Goal: Task Accomplishment & Management: Manage account settings

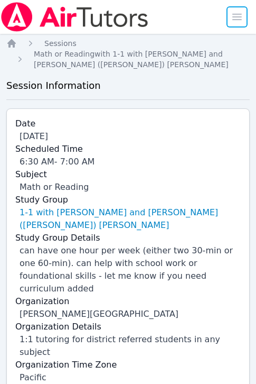
scroll to position [117, 0]
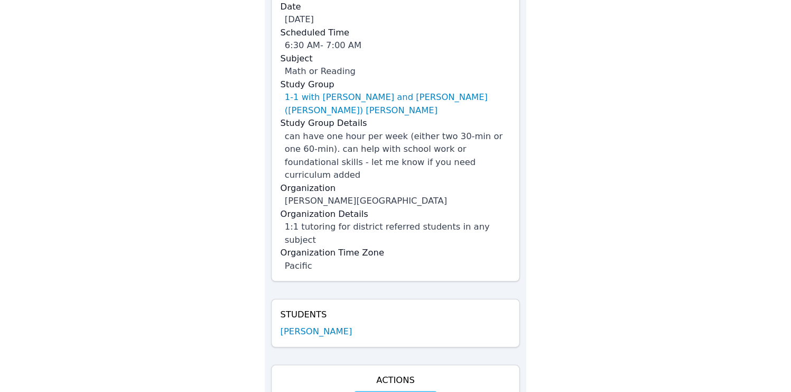
scroll to position [114, 0]
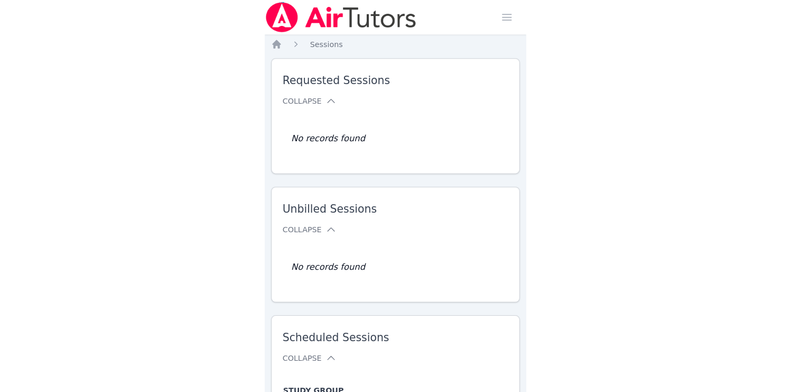
scroll to position [150, 0]
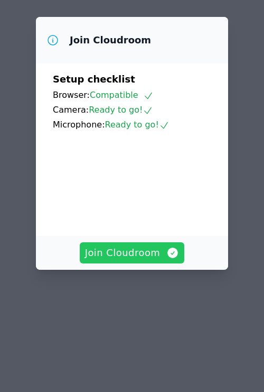
click at [116, 245] on span "Join Cloudroom" at bounding box center [132, 252] width 95 height 15
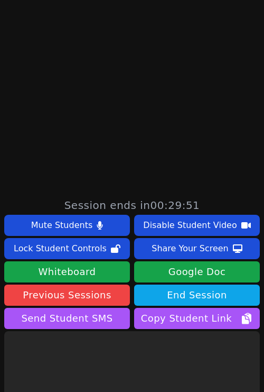
scroll to position [281, 0]
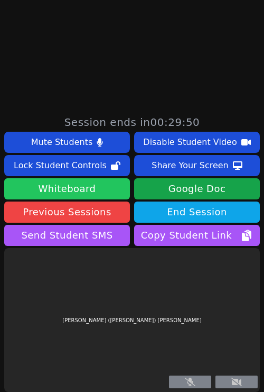
click at [76, 187] on button "Whiteboard" at bounding box center [67, 188] width 126 height 21
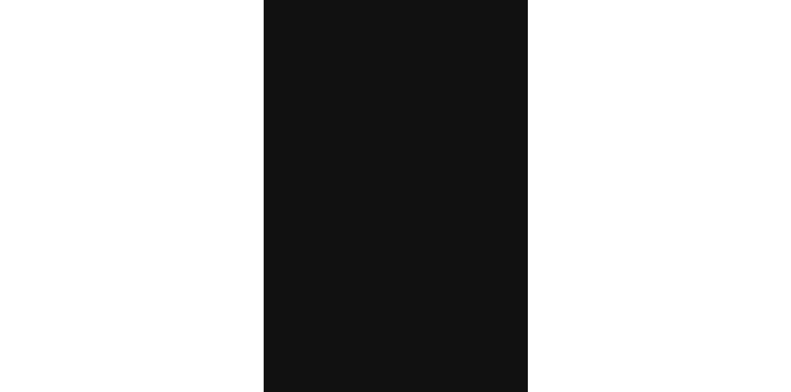
scroll to position [0, 0]
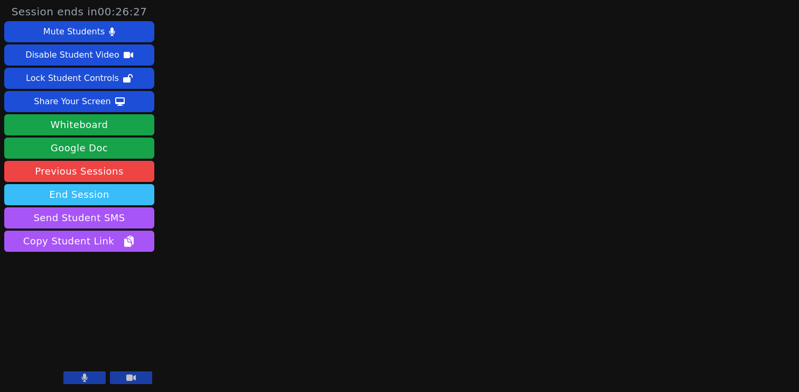
click at [85, 192] on button "End Session" at bounding box center [79, 194] width 150 height 21
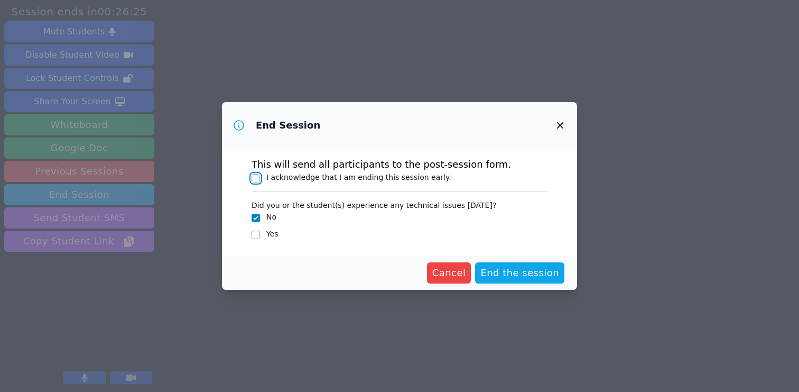
click at [257, 179] on input "I acknowledge that I am ending this session early." at bounding box center [256, 178] width 8 height 8
checkbox input "true"
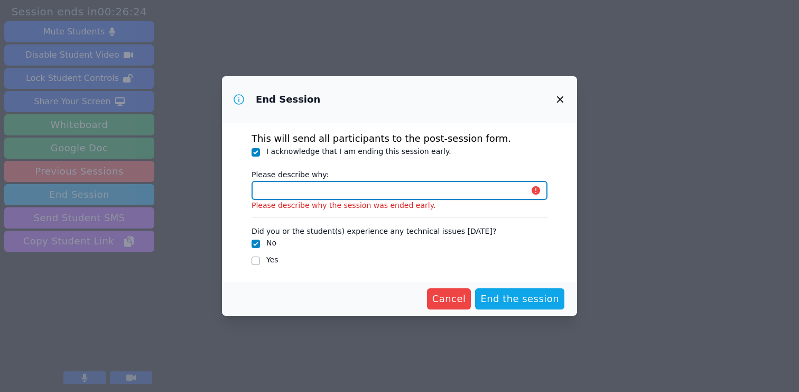
click at [259, 191] on input "Please describe why:" at bounding box center [400, 190] width 296 height 19
type input "Parent canceled class last-minute."
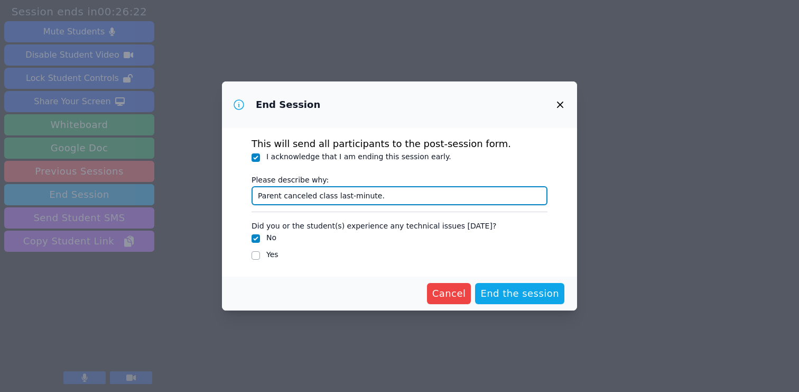
click at [264, 192] on input "Parent canceled class last-minute." at bounding box center [400, 195] width 296 height 19
click at [264, 201] on input "Parent canceled class last-minute." at bounding box center [400, 195] width 296 height 19
click at [264, 200] on input "Parent canceled class last-minute." at bounding box center [400, 195] width 296 height 19
click at [264, 201] on input "Parent canceled class last-minute." at bounding box center [400, 195] width 296 height 19
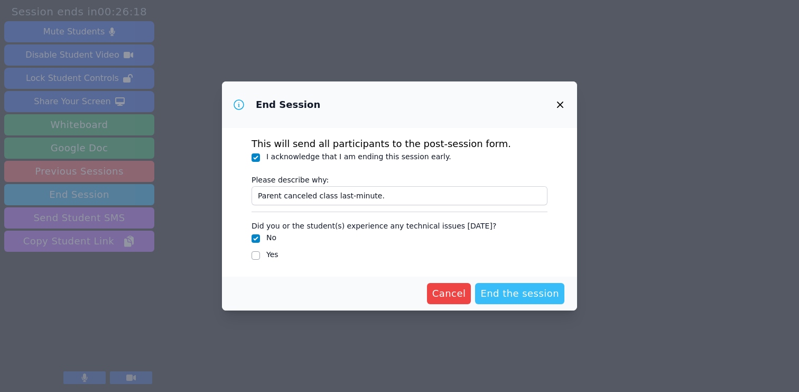
click at [264, 293] on span "End the session" at bounding box center [520, 293] width 79 height 15
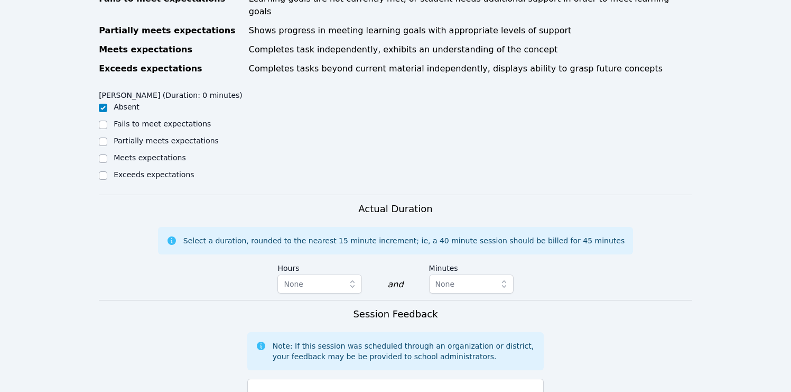
scroll to position [624, 0]
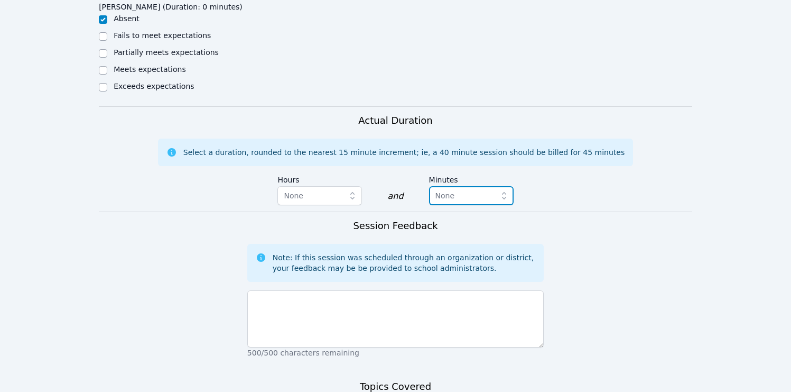
click at [264, 191] on span "None" at bounding box center [446, 195] width 20 height 8
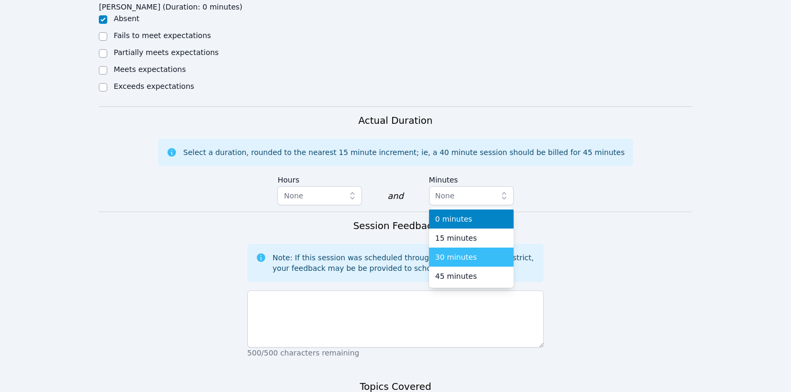
click at [264, 252] on span "30 minutes" at bounding box center [457, 257] width 42 height 11
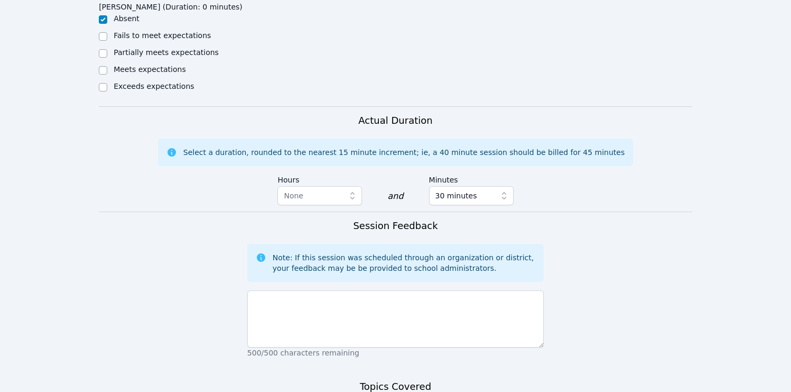
click at [264, 244] on div "Note: If this session was scheduled through an organization or district, your f…" at bounding box center [395, 263] width 297 height 38
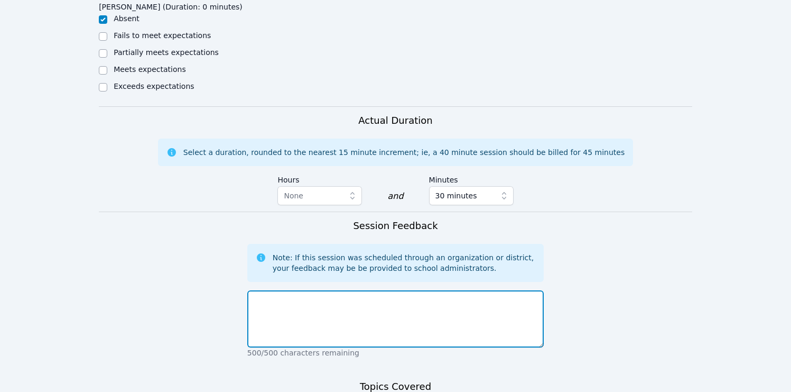
click at [264, 293] on textarea at bounding box center [395, 318] width 297 height 57
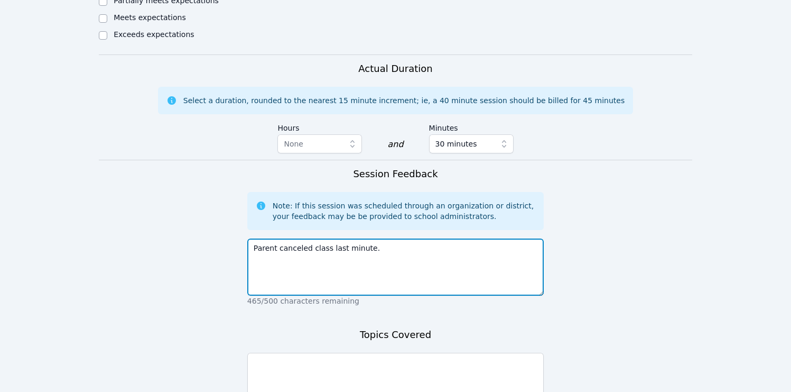
scroll to position [766, 0]
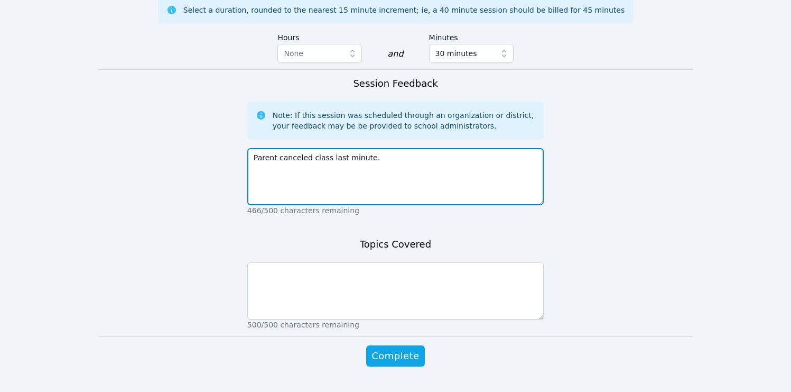
click at [264, 148] on textarea "Parent canceled class last minute." at bounding box center [395, 176] width 297 height 57
type textarea "Parent canceled class last minute."
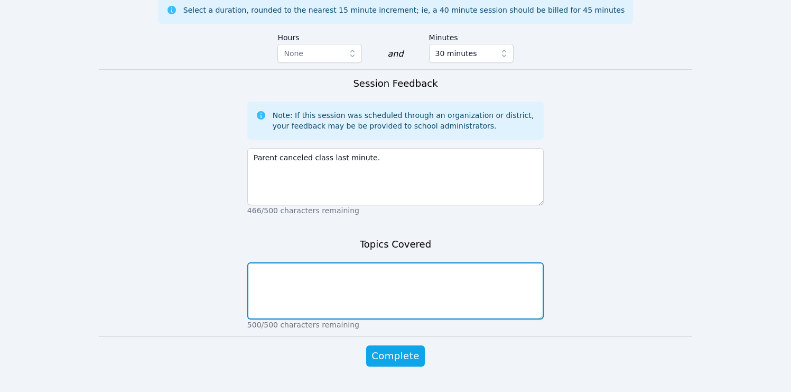
click at [264, 262] on textarea at bounding box center [395, 290] width 297 height 57
paste textarea "Parent canceled class last minute."
type textarea "Parent canceled class last minute."
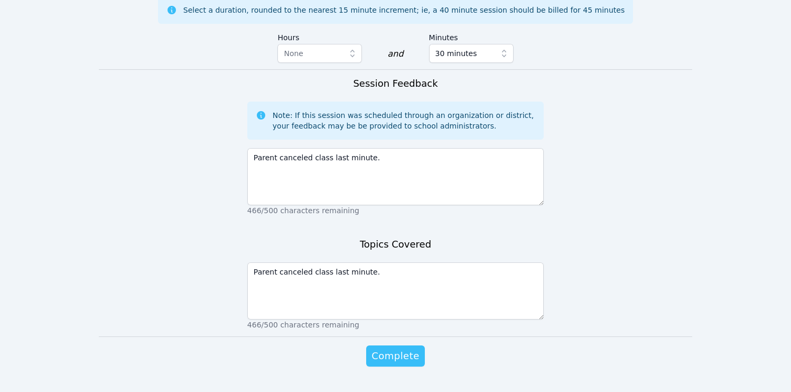
click at [264, 348] on span "Complete" at bounding box center [396, 355] width 48 height 15
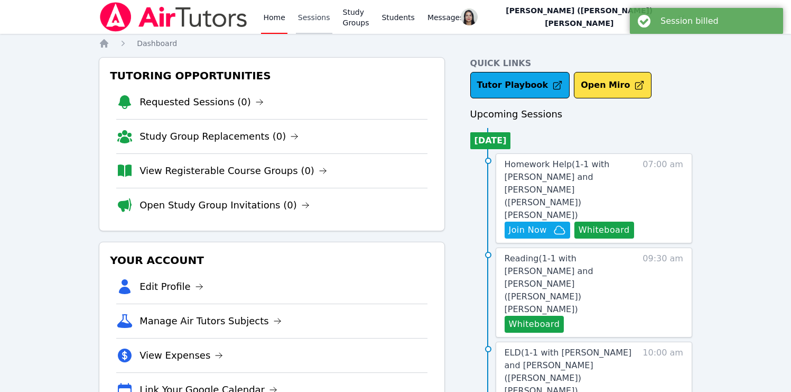
click at [264, 20] on link "Sessions" at bounding box center [314, 17] width 36 height 34
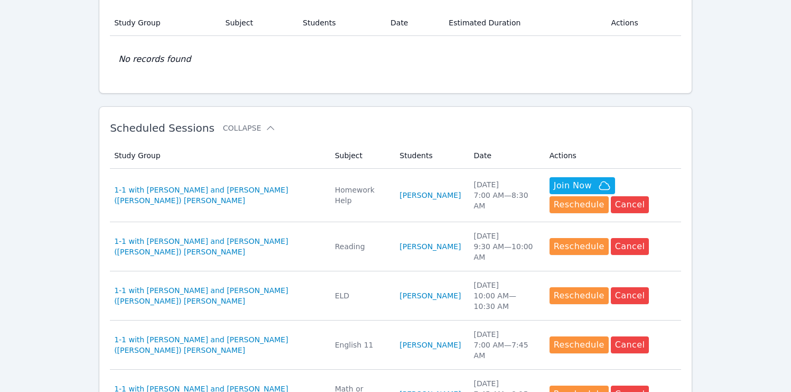
scroll to position [211, 0]
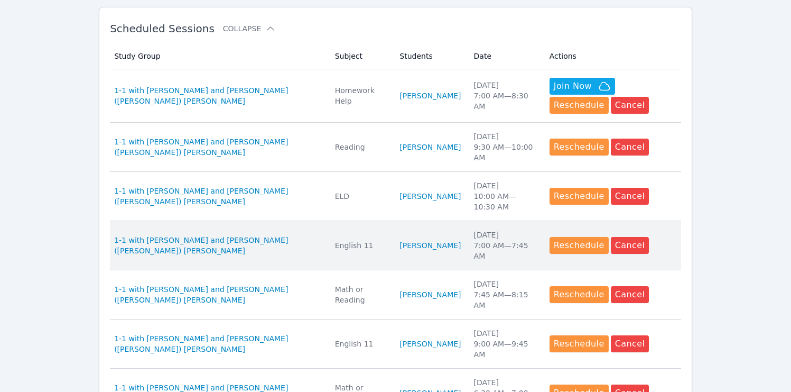
scroll to position [336, 0]
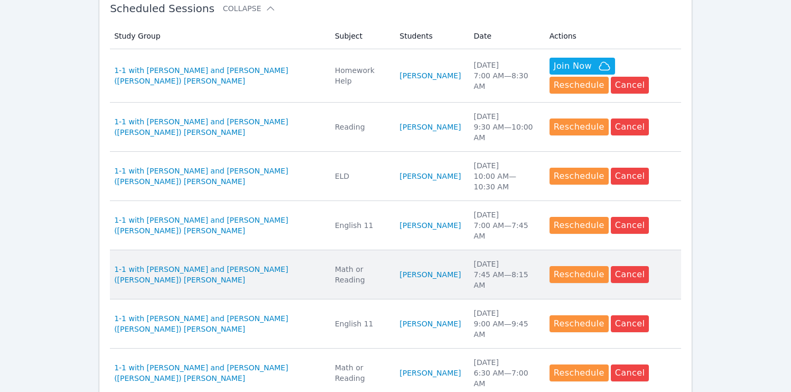
click at [393, 261] on td "Students Harel Shoham" at bounding box center [430, 274] width 74 height 49
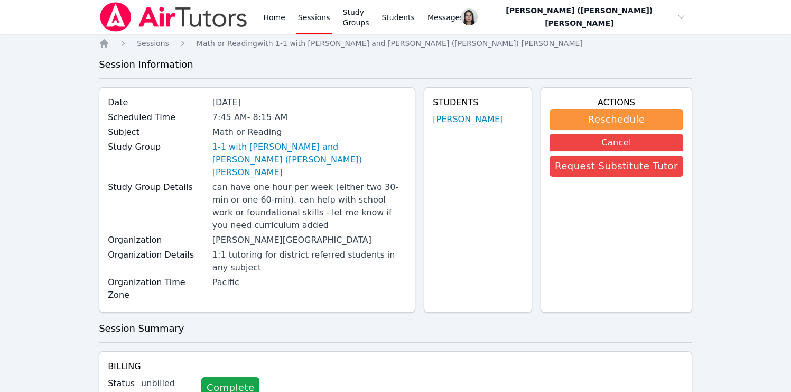
click at [460, 120] on link "[PERSON_NAME]" at bounding box center [468, 119] width 70 height 13
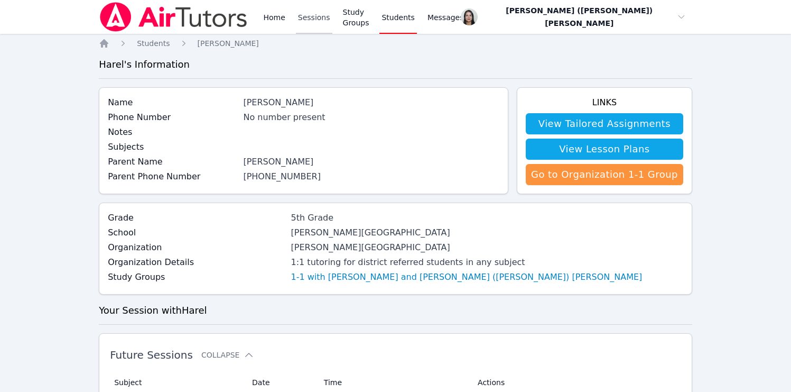
click at [311, 25] on link "Sessions" at bounding box center [314, 17] width 36 height 34
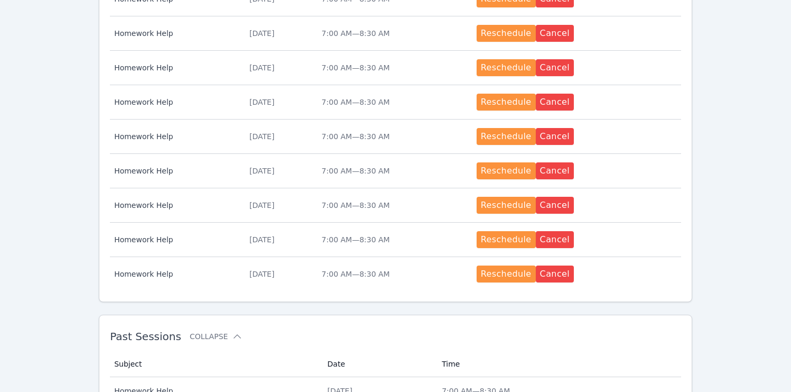
scroll to position [791, 0]
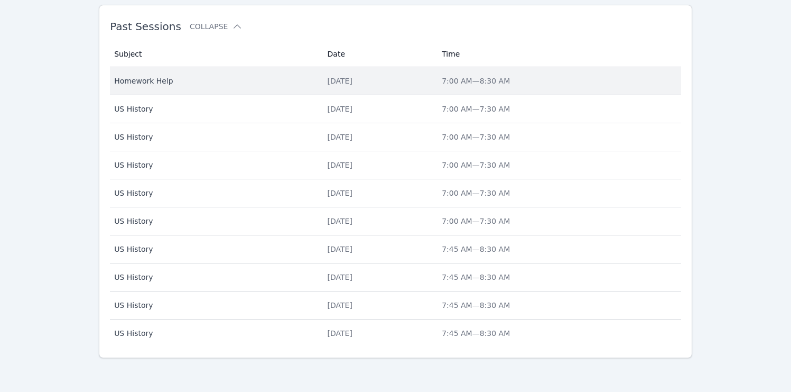
click at [341, 84] on div "Fri Sep 5" at bounding box center [379, 81] width 102 height 11
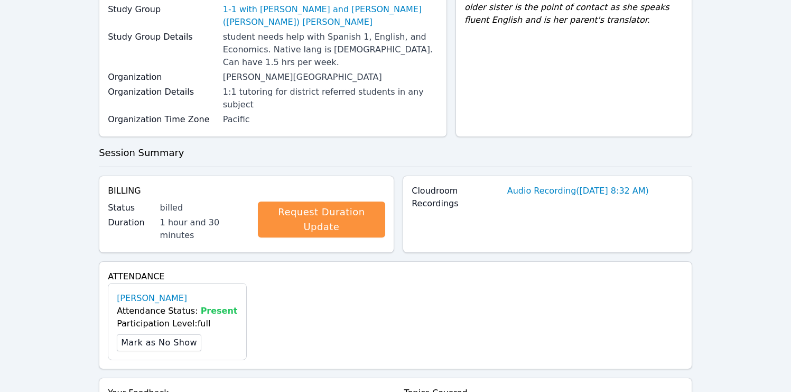
scroll to position [338, 0]
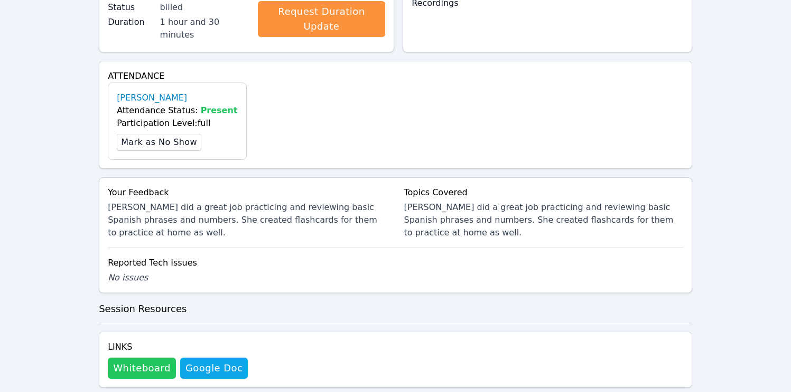
click at [143, 357] on button "Whiteboard" at bounding box center [142, 367] width 68 height 21
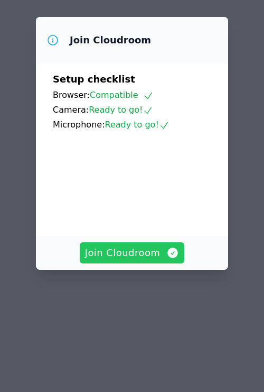
click at [153, 245] on span "Join Cloudroom" at bounding box center [132, 252] width 95 height 15
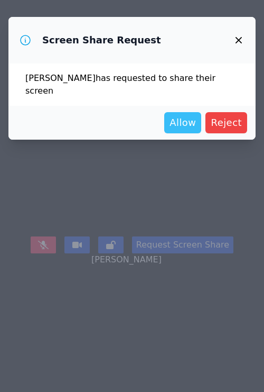
click at [182, 121] on span "Allow" at bounding box center [183, 122] width 26 height 15
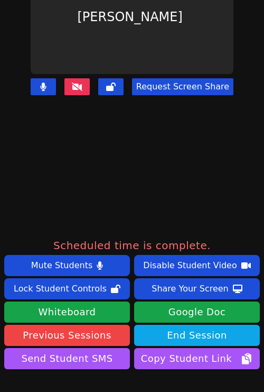
scroll to position [199, 0]
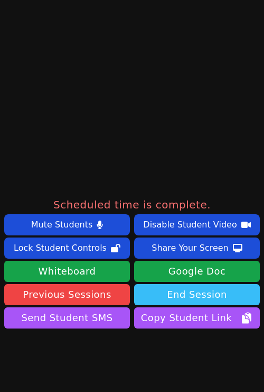
click at [186, 296] on button "End Session" at bounding box center [197, 294] width 126 height 21
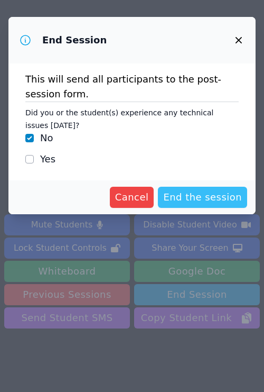
click at [202, 203] on span "End the session" at bounding box center [202, 197] width 79 height 15
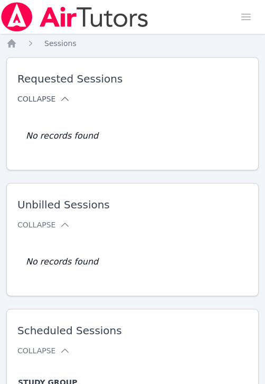
click at [168, 104] on span "Collapse" at bounding box center [132, 99] width 231 height 11
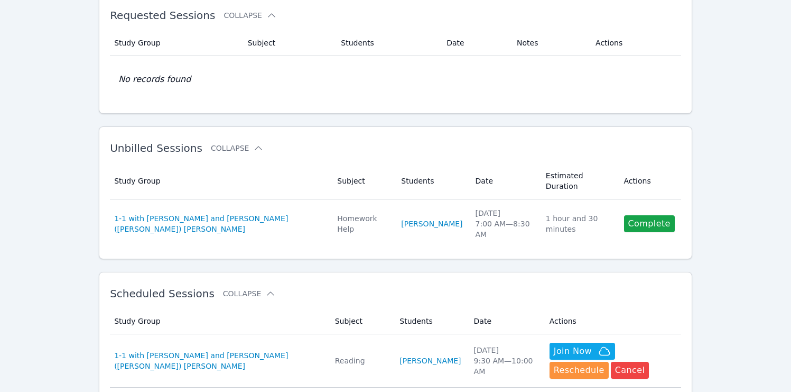
scroll to position [165, 0]
